Goal: Navigation & Orientation: Find specific page/section

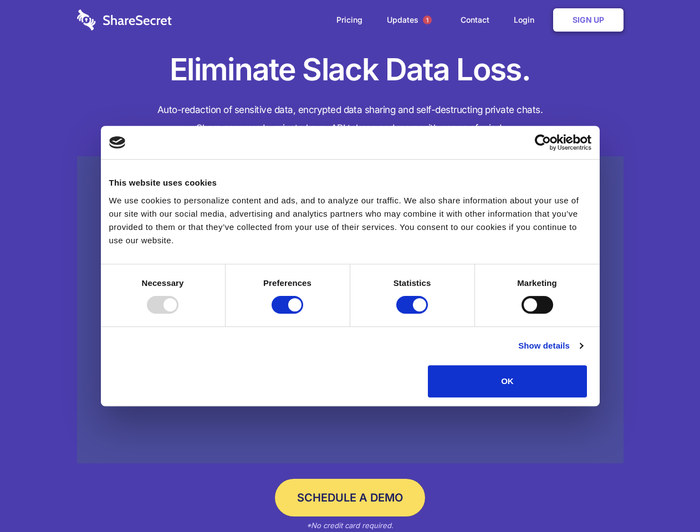
click at [178, 314] on div at bounding box center [163, 305] width 32 height 18
click at [303, 314] on input "Preferences" at bounding box center [287, 305] width 32 height 18
checkbox input "false"
click at [413, 314] on input "Statistics" at bounding box center [412, 305] width 32 height 18
checkbox input "false"
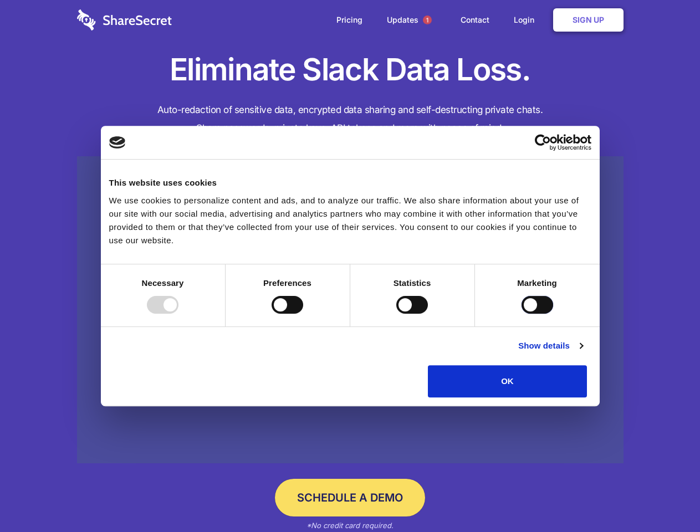
click at [521, 314] on input "Marketing" at bounding box center [537, 305] width 32 height 18
checkbox input "true"
click at [582, 352] on link "Show details" at bounding box center [550, 345] width 64 height 13
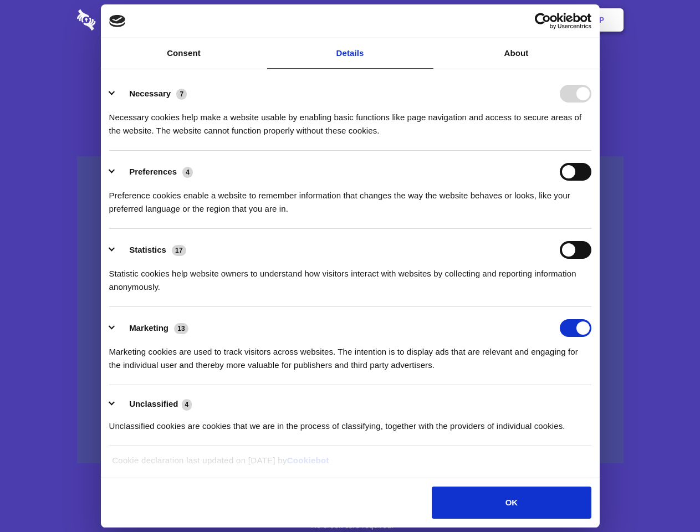
click at [591, 151] on li "Necessary 7 Necessary cookies help make a website usable by enabling basic func…" at bounding box center [350, 112] width 482 height 78
click at [427, 20] on span "1" at bounding box center [427, 20] width 9 height 9
